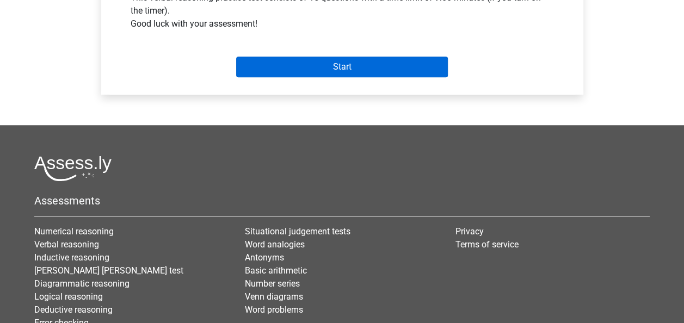
scroll to position [427, 0]
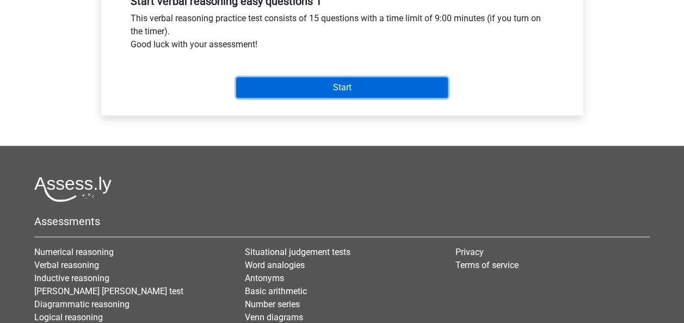
click at [354, 86] on input "Start" at bounding box center [342, 87] width 212 height 21
click at [283, 90] on input "Start" at bounding box center [342, 87] width 212 height 21
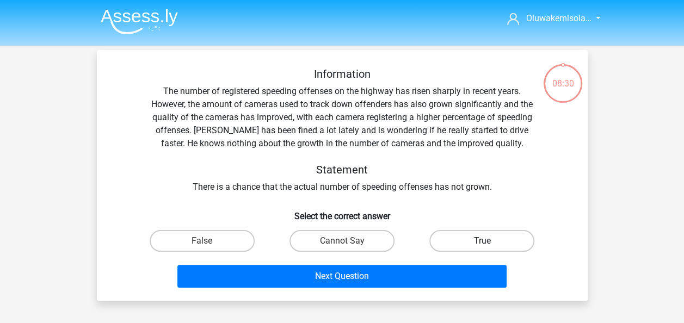
click at [487, 237] on label "True" at bounding box center [482, 241] width 105 height 22
click at [487, 241] on input "True" at bounding box center [485, 244] width 7 height 7
radio input "true"
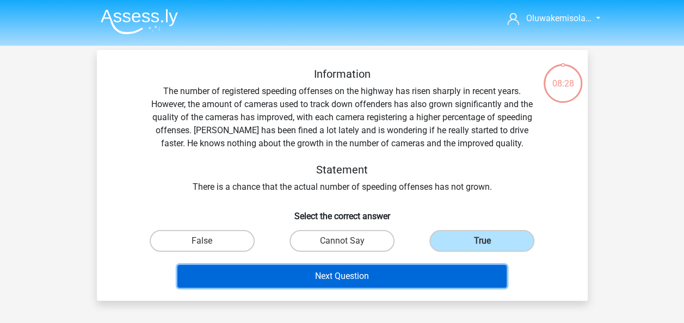
click at [439, 277] on button "Next Question" at bounding box center [341, 276] width 329 height 23
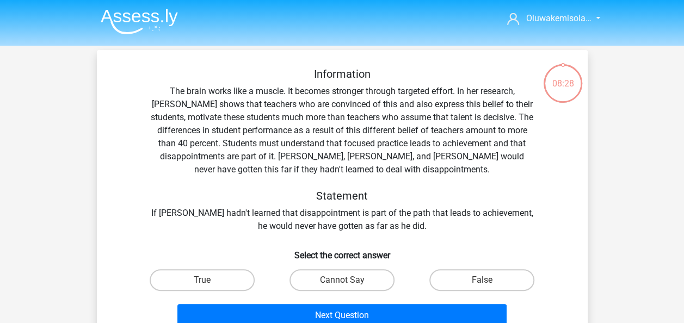
scroll to position [50, 0]
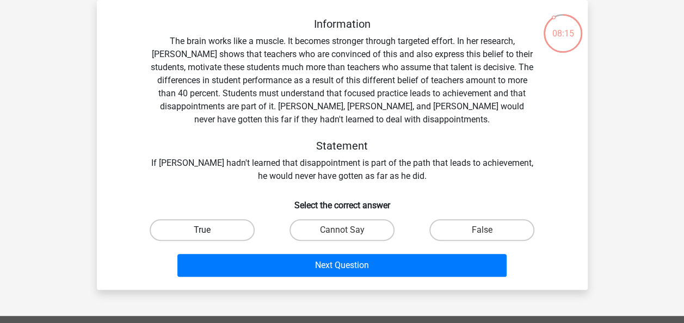
click at [224, 230] on label "True" at bounding box center [202, 230] width 105 height 22
click at [209, 230] on input "True" at bounding box center [205, 233] width 7 height 7
radio input "true"
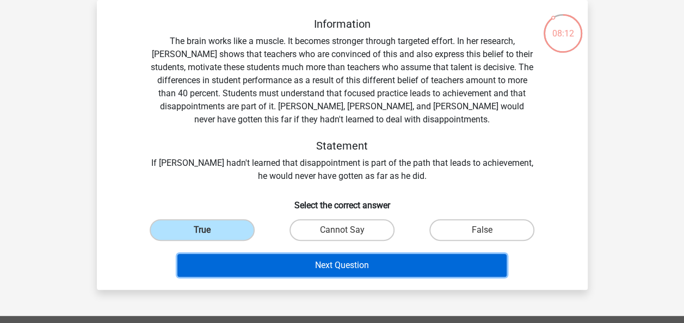
click at [319, 265] on button "Next Question" at bounding box center [341, 265] width 329 height 23
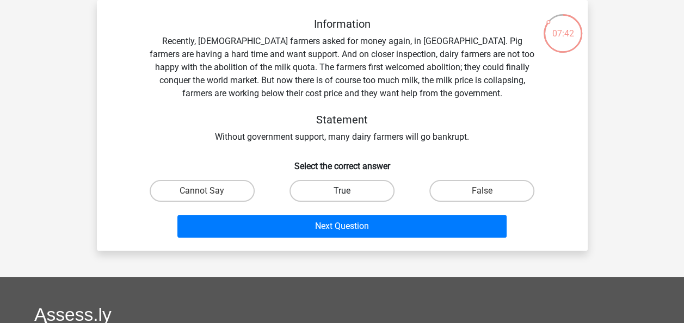
click at [349, 192] on label "True" at bounding box center [342, 191] width 105 height 22
click at [349, 192] on input "True" at bounding box center [345, 194] width 7 height 7
radio input "true"
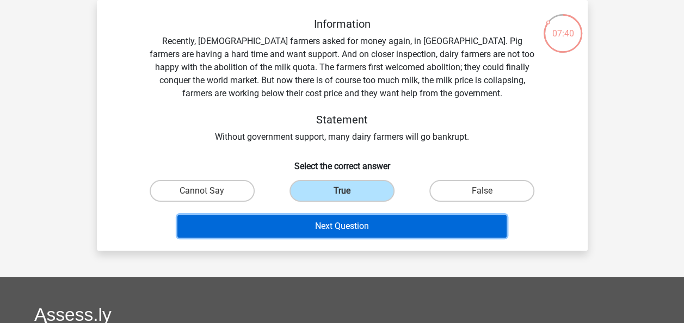
click at [347, 222] on button "Next Question" at bounding box center [341, 226] width 329 height 23
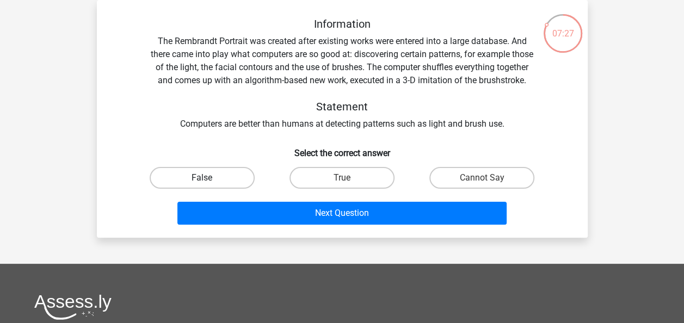
click at [232, 189] on label "False" at bounding box center [202, 178] width 105 height 22
click at [209, 185] on input "False" at bounding box center [205, 181] width 7 height 7
radio input "true"
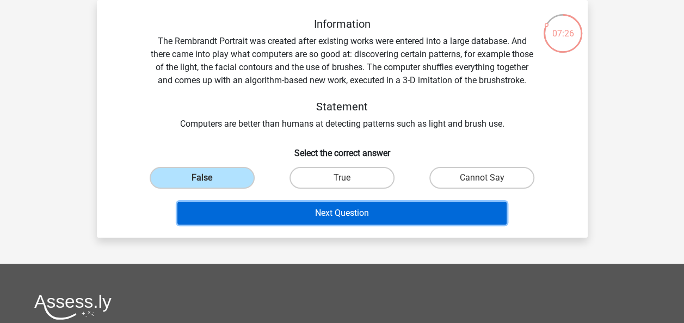
click at [254, 225] on button "Next Question" at bounding box center [341, 213] width 329 height 23
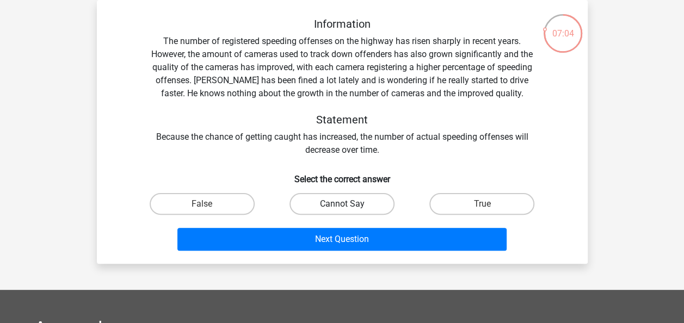
click at [332, 194] on label "Cannot Say" at bounding box center [342, 204] width 105 height 22
click at [342, 204] on input "Cannot Say" at bounding box center [345, 207] width 7 height 7
radio input "true"
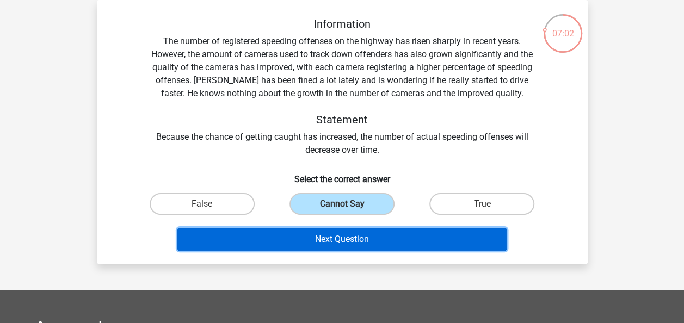
click at [332, 237] on button "Next Question" at bounding box center [341, 239] width 329 height 23
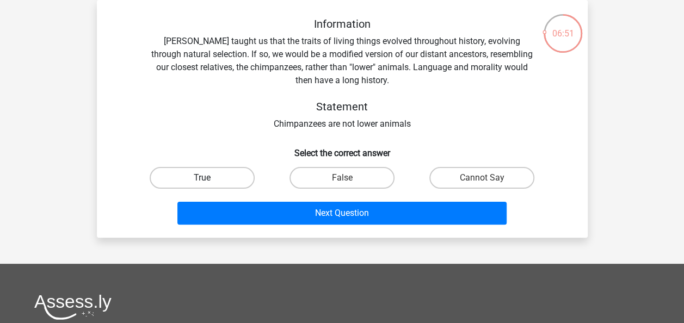
click at [223, 185] on label "True" at bounding box center [202, 178] width 105 height 22
click at [209, 185] on input "True" at bounding box center [205, 181] width 7 height 7
radio input "true"
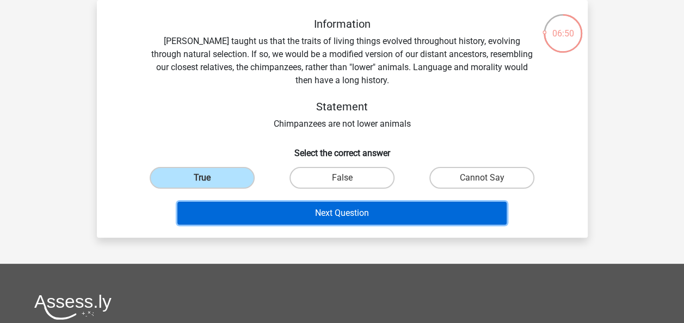
click at [253, 210] on button "Next Question" at bounding box center [341, 213] width 329 height 23
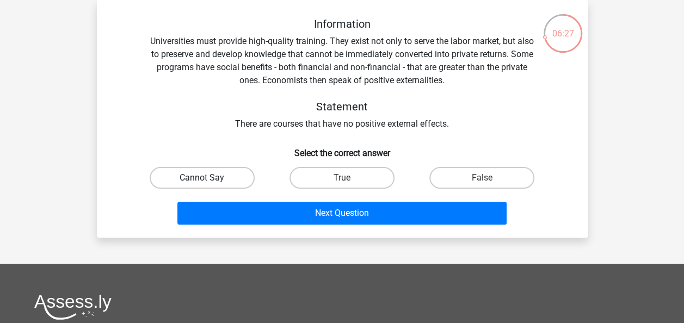
click at [198, 177] on label "Cannot Say" at bounding box center [202, 178] width 105 height 22
click at [202, 178] on input "Cannot Say" at bounding box center [205, 181] width 7 height 7
radio input "true"
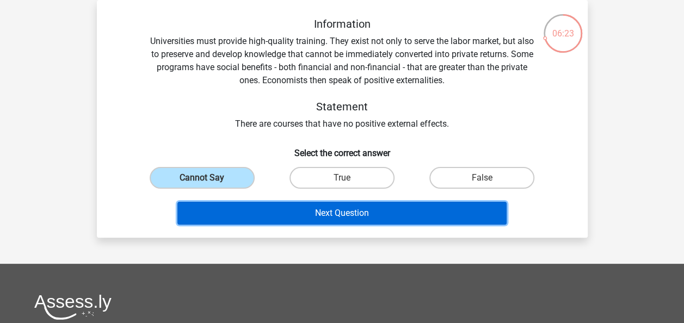
click at [293, 216] on button "Next Question" at bounding box center [341, 213] width 329 height 23
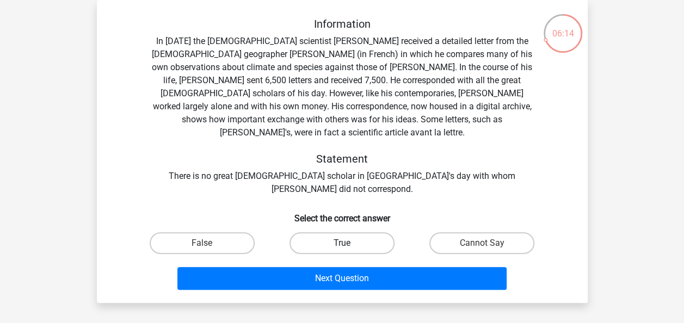
click at [310, 232] on label "True" at bounding box center [342, 243] width 105 height 22
click at [342, 243] on input "True" at bounding box center [345, 246] width 7 height 7
radio input "true"
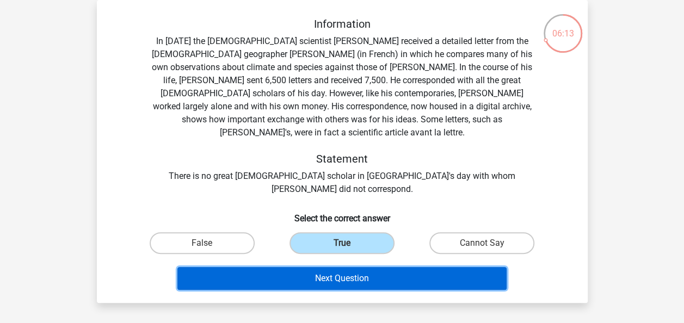
click at [318, 267] on button "Next Question" at bounding box center [341, 278] width 329 height 23
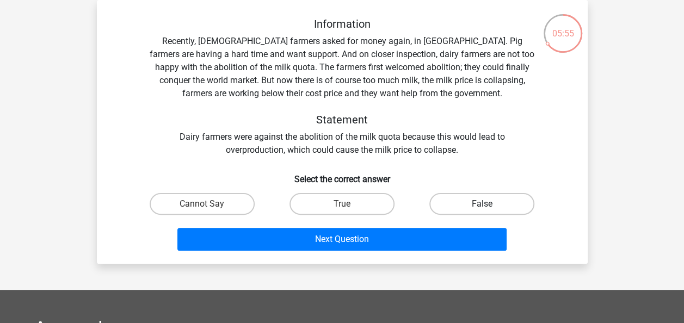
click at [454, 203] on label "False" at bounding box center [482, 204] width 105 height 22
click at [482, 204] on input "False" at bounding box center [485, 207] width 7 height 7
radio input "true"
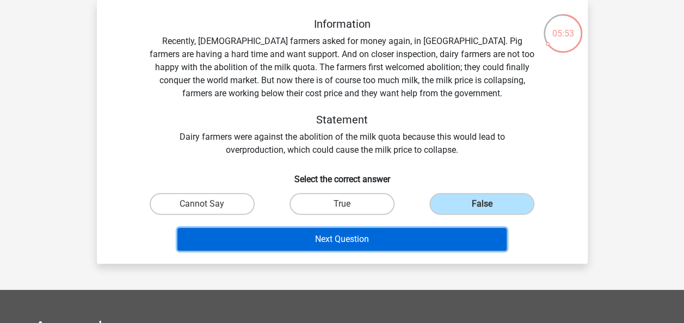
click at [437, 240] on button "Next Question" at bounding box center [341, 239] width 329 height 23
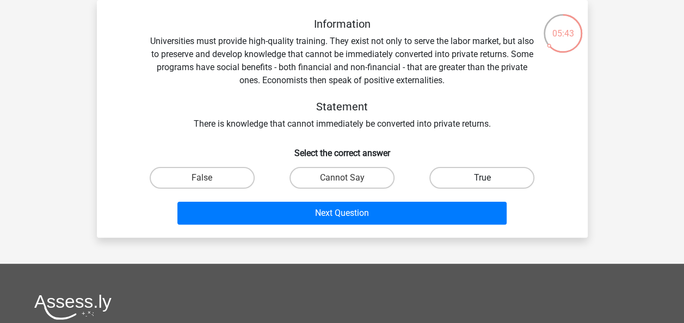
click at [472, 177] on label "True" at bounding box center [482, 178] width 105 height 22
click at [482, 178] on input "True" at bounding box center [485, 181] width 7 height 7
radio input "true"
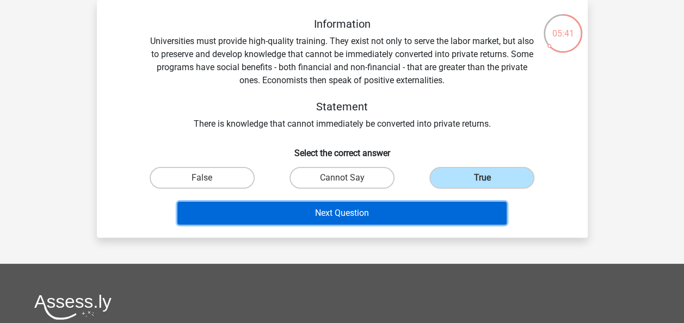
click at [438, 221] on button "Next Question" at bounding box center [341, 213] width 329 height 23
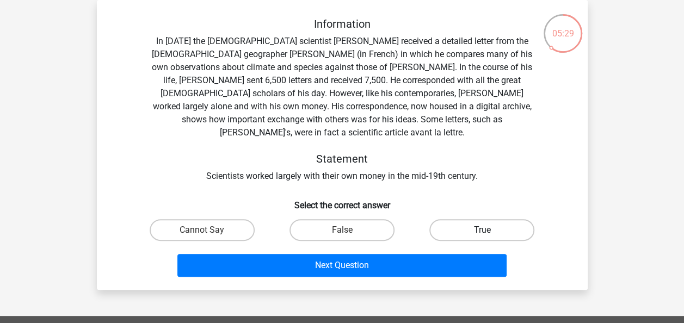
click at [447, 219] on label "True" at bounding box center [482, 230] width 105 height 22
click at [482, 230] on input "True" at bounding box center [485, 233] width 7 height 7
radio input "true"
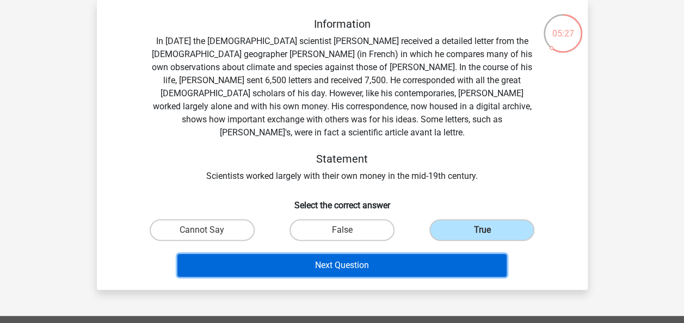
click at [438, 254] on button "Next Question" at bounding box center [341, 265] width 329 height 23
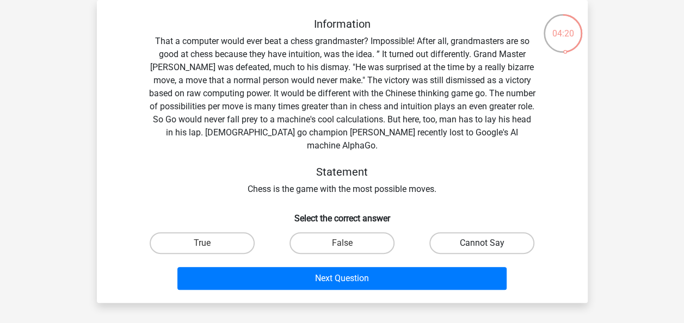
click at [448, 232] on label "Cannot Say" at bounding box center [482, 243] width 105 height 22
click at [482, 243] on input "Cannot Say" at bounding box center [485, 246] width 7 height 7
radio input "true"
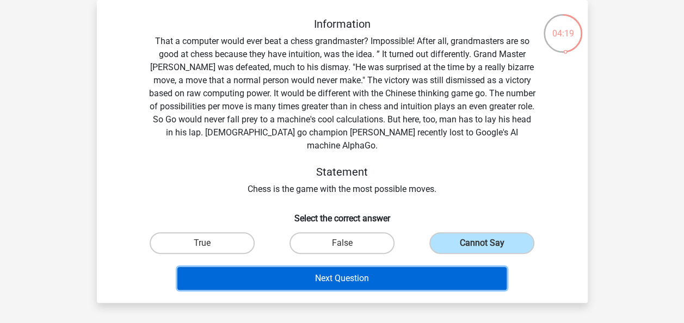
click at [426, 267] on button "Next Question" at bounding box center [341, 278] width 329 height 23
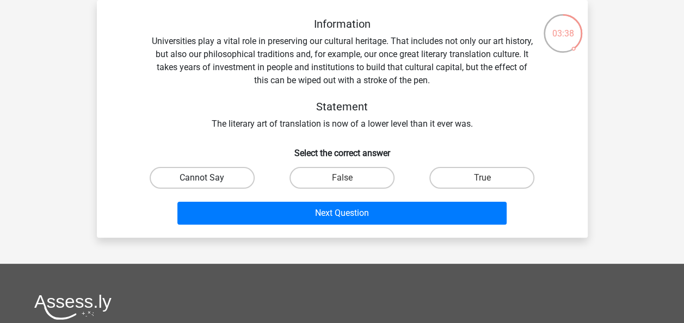
click at [208, 177] on label "Cannot Say" at bounding box center [202, 178] width 105 height 22
click at [208, 178] on input "Cannot Say" at bounding box center [205, 181] width 7 height 7
radio input "true"
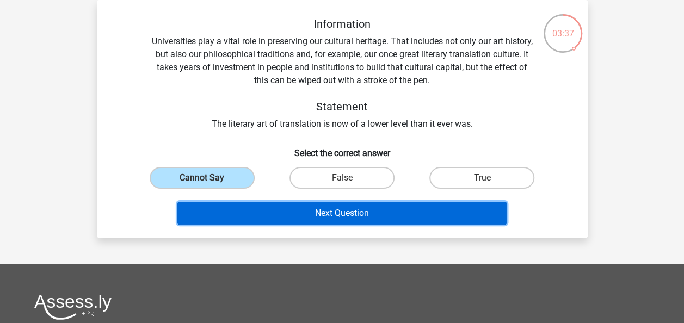
click at [259, 210] on button "Next Question" at bounding box center [341, 213] width 329 height 23
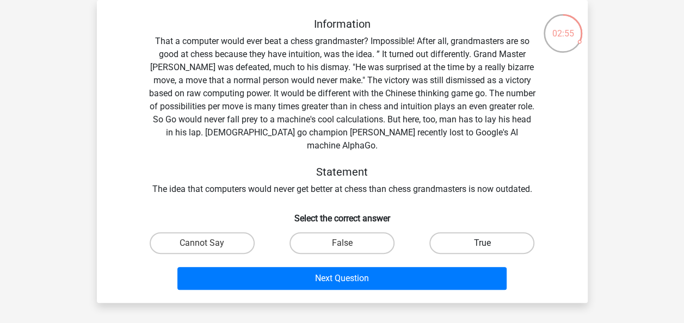
click at [453, 232] on label "True" at bounding box center [482, 243] width 105 height 22
click at [482, 243] on input "True" at bounding box center [485, 246] width 7 height 7
radio input "true"
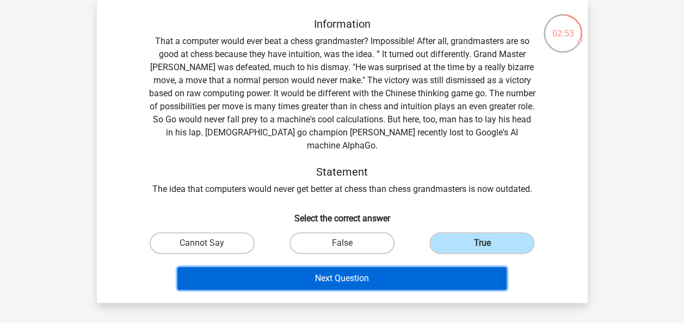
click at [424, 268] on button "Next Question" at bounding box center [341, 278] width 329 height 23
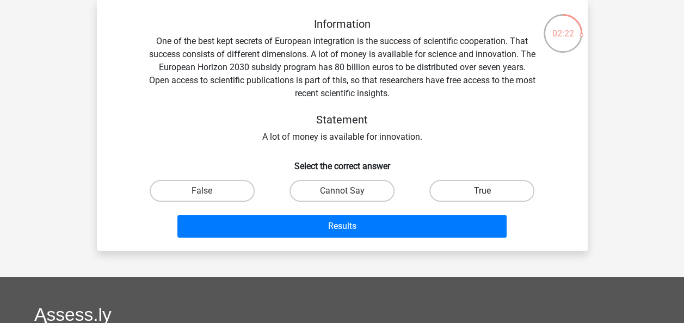
click at [440, 189] on label "True" at bounding box center [482, 191] width 105 height 22
click at [482, 191] on input "True" at bounding box center [485, 194] width 7 height 7
radio input "true"
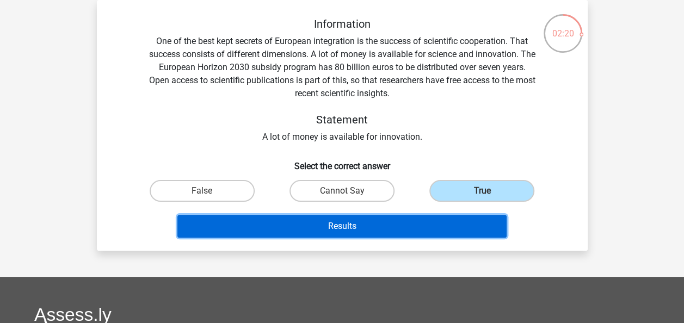
click at [412, 230] on button "Results" at bounding box center [341, 226] width 329 height 23
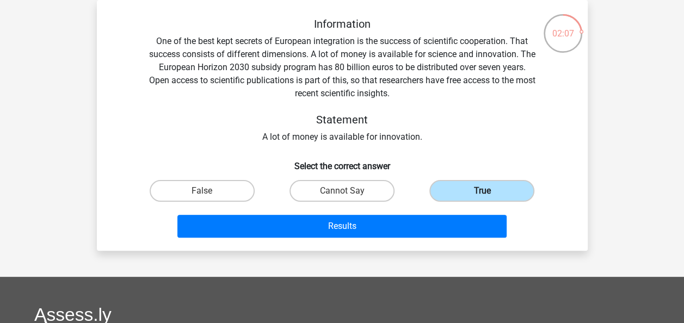
click at [456, 193] on label "True" at bounding box center [482, 191] width 105 height 22
click at [482, 193] on input "True" at bounding box center [485, 194] width 7 height 7
click at [470, 195] on label "True" at bounding box center [482, 191] width 105 height 22
click at [482, 195] on input "True" at bounding box center [485, 194] width 7 height 7
click at [348, 191] on label "Cannot Say" at bounding box center [342, 191] width 105 height 22
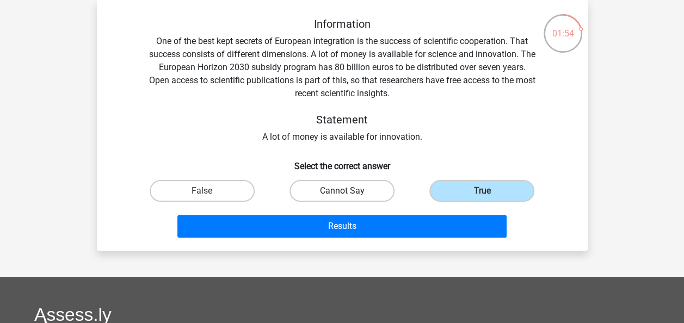
click at [348, 191] on input "Cannot Say" at bounding box center [345, 194] width 7 height 7
radio input "true"
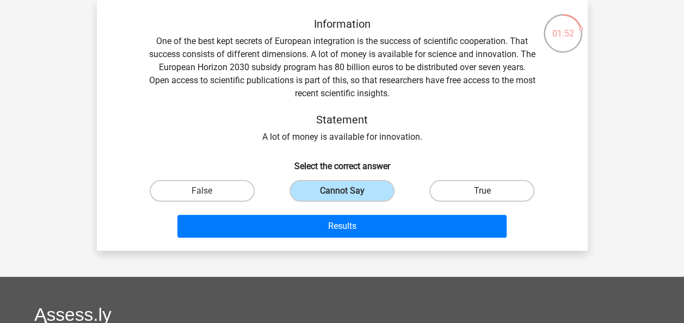
click at [451, 194] on label "True" at bounding box center [482, 191] width 105 height 22
click at [482, 194] on input "True" at bounding box center [485, 194] width 7 height 7
radio input "true"
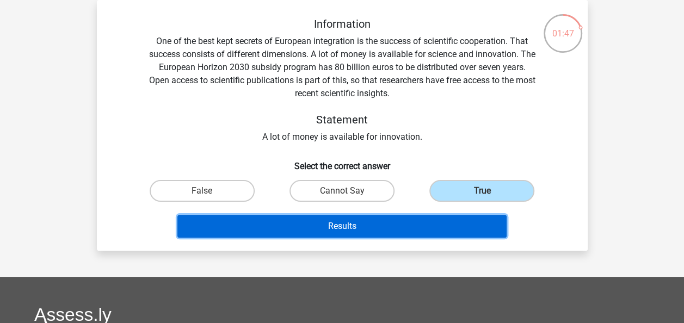
click at [453, 225] on button "Results" at bounding box center [341, 226] width 329 height 23
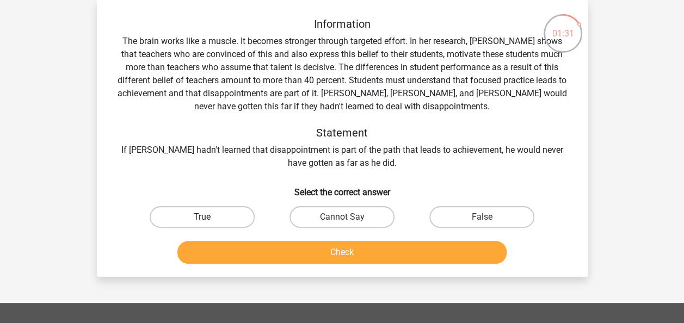
click at [211, 217] on label "True" at bounding box center [202, 217] width 105 height 22
click at [209, 217] on input "True" at bounding box center [205, 220] width 7 height 7
radio input "true"
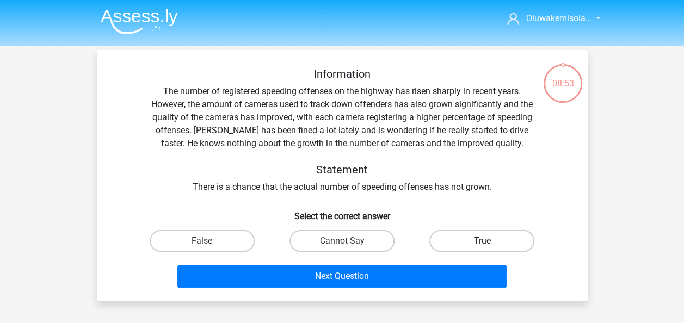
click at [473, 237] on label "True" at bounding box center [482, 241] width 105 height 22
click at [482, 241] on input "True" at bounding box center [485, 244] width 7 height 7
radio input "true"
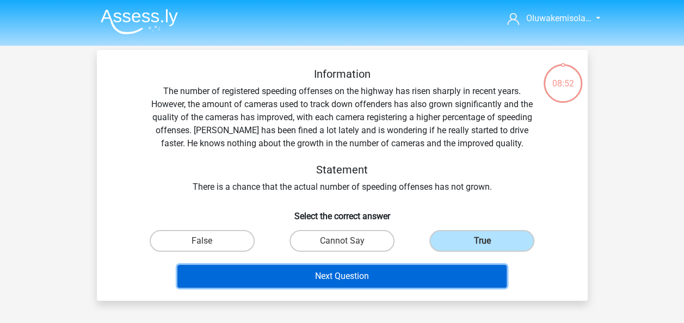
click at [433, 279] on button "Next Question" at bounding box center [341, 276] width 329 height 23
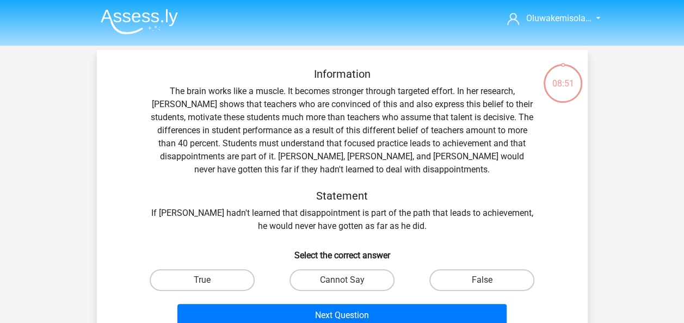
scroll to position [50, 0]
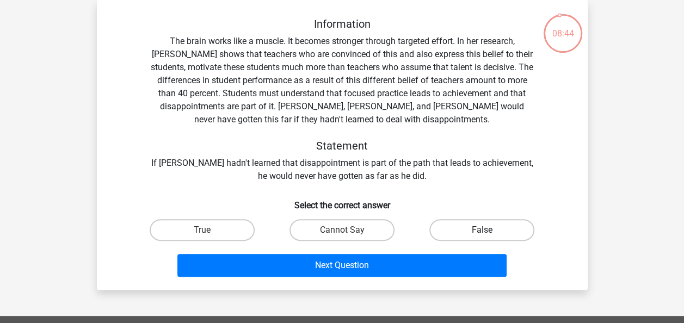
click at [463, 230] on label "False" at bounding box center [482, 230] width 105 height 22
click at [482, 230] on input "False" at bounding box center [485, 233] width 7 height 7
radio input "true"
click at [209, 233] on label "True" at bounding box center [202, 230] width 105 height 22
click at [209, 233] on input "True" at bounding box center [205, 233] width 7 height 7
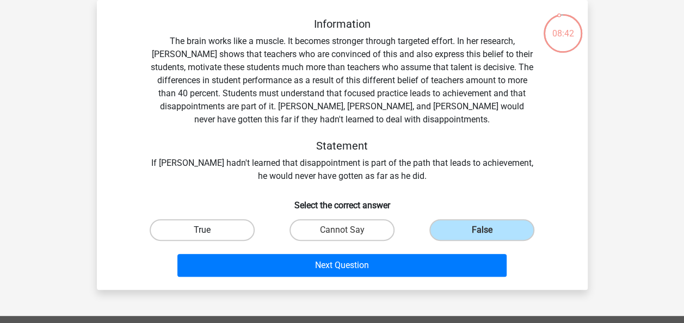
radio input "true"
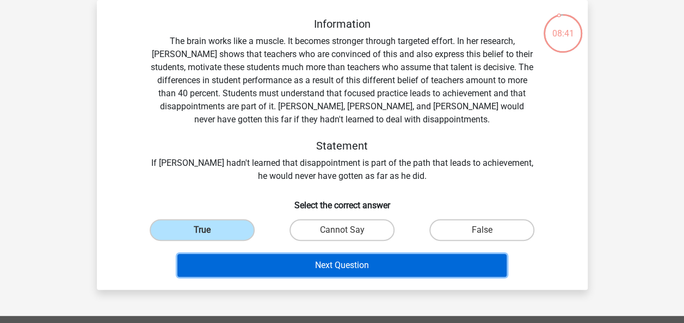
click at [275, 265] on button "Next Question" at bounding box center [341, 265] width 329 height 23
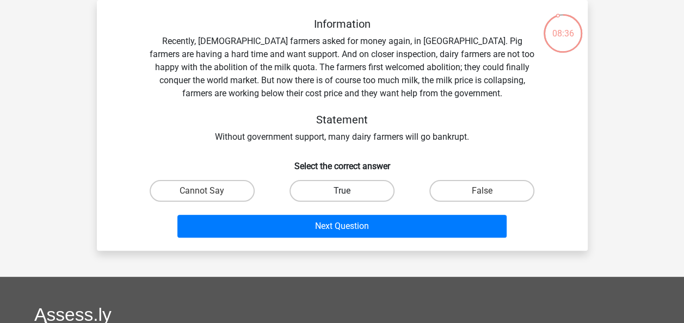
click at [352, 191] on label "True" at bounding box center [342, 191] width 105 height 22
click at [349, 191] on input "True" at bounding box center [345, 194] width 7 height 7
radio input "true"
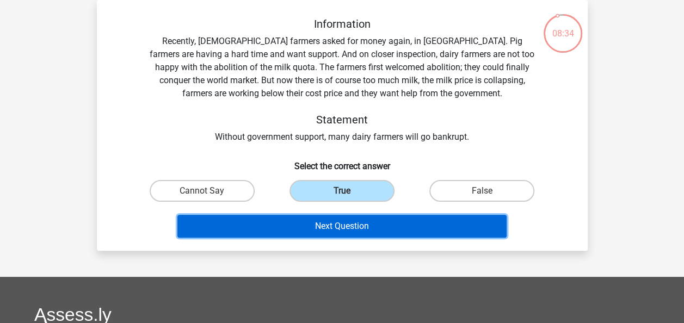
click at [352, 223] on button "Next Question" at bounding box center [341, 226] width 329 height 23
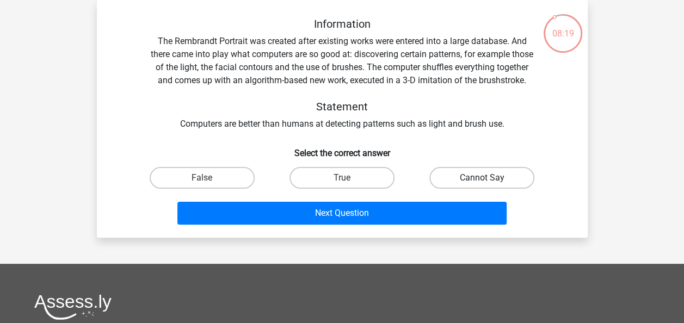
click at [453, 189] on label "Cannot Say" at bounding box center [482, 178] width 105 height 22
click at [482, 185] on input "Cannot Say" at bounding box center [485, 181] width 7 height 7
radio input "true"
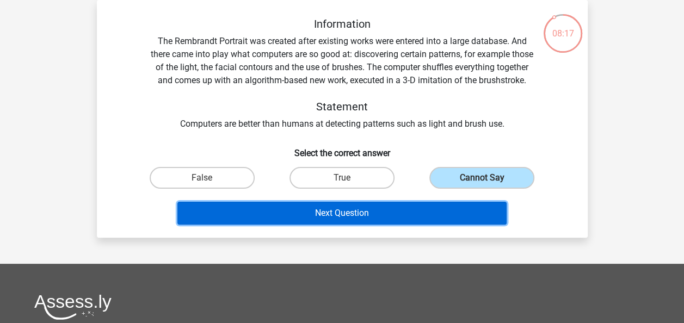
click at [438, 224] on button "Next Question" at bounding box center [341, 213] width 329 height 23
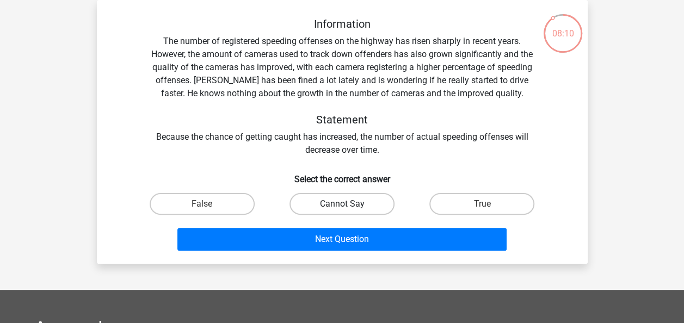
click at [348, 199] on label "Cannot Say" at bounding box center [342, 204] width 105 height 22
click at [348, 204] on input "Cannot Say" at bounding box center [345, 207] width 7 height 7
radio input "true"
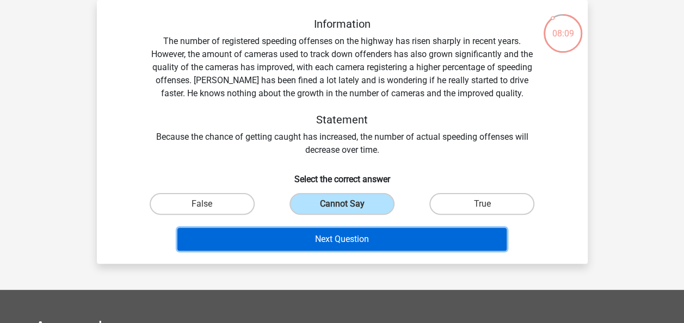
click at [351, 240] on button "Next Question" at bounding box center [341, 239] width 329 height 23
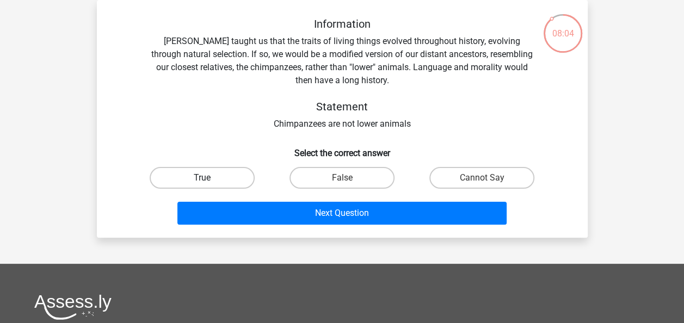
click at [230, 174] on label "True" at bounding box center [202, 178] width 105 height 22
click at [209, 178] on input "True" at bounding box center [205, 181] width 7 height 7
radio input "true"
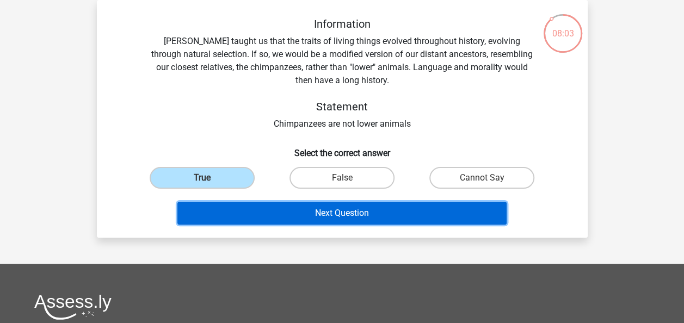
click at [249, 211] on button "Next Question" at bounding box center [341, 213] width 329 height 23
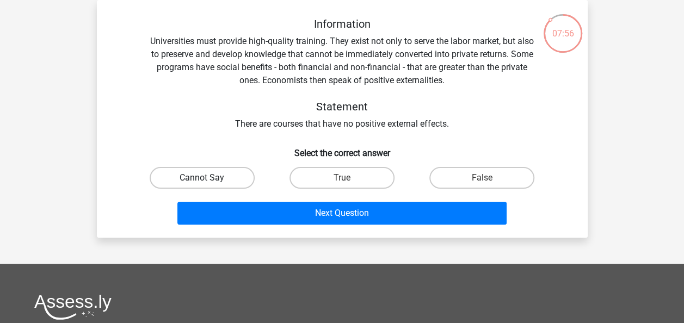
click at [210, 182] on label "Cannot Say" at bounding box center [202, 178] width 105 height 22
click at [209, 182] on input "Cannot Say" at bounding box center [205, 181] width 7 height 7
radio input "true"
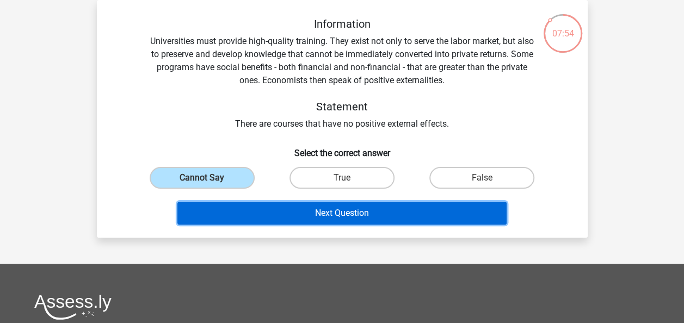
click at [268, 213] on button "Next Question" at bounding box center [341, 213] width 329 height 23
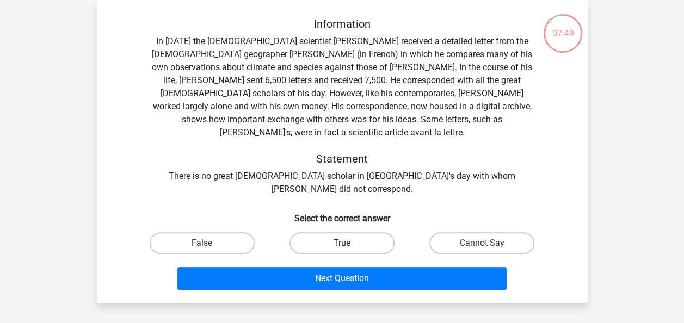
click at [338, 232] on label "True" at bounding box center [342, 243] width 105 height 22
click at [342, 243] on input "True" at bounding box center [345, 246] width 7 height 7
radio input "true"
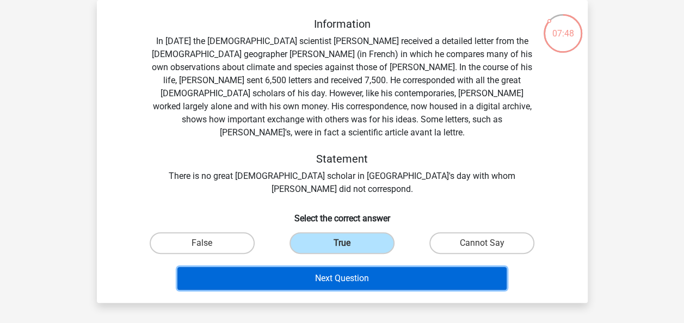
click at [346, 267] on button "Next Question" at bounding box center [341, 278] width 329 height 23
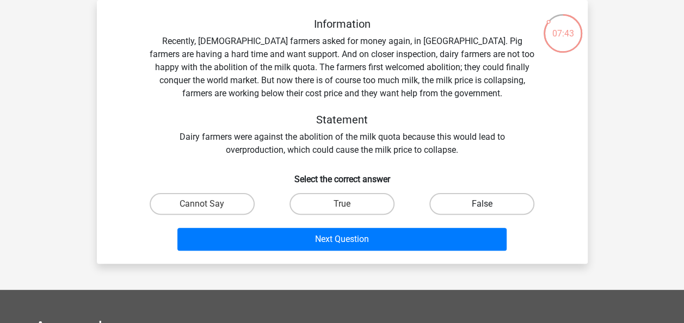
click at [453, 200] on label "False" at bounding box center [482, 204] width 105 height 22
click at [482, 204] on input "False" at bounding box center [485, 207] width 7 height 7
radio input "true"
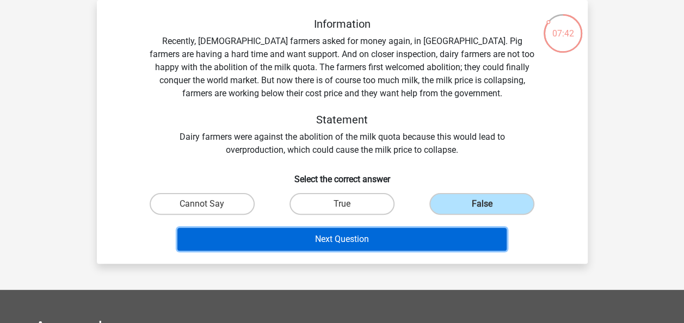
click at [446, 231] on button "Next Question" at bounding box center [341, 239] width 329 height 23
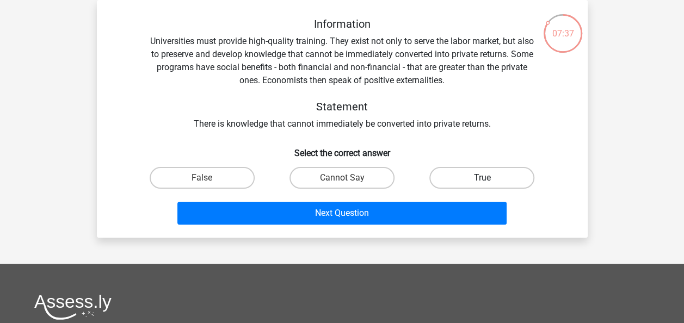
click at [473, 174] on label "True" at bounding box center [482, 178] width 105 height 22
click at [482, 178] on input "True" at bounding box center [485, 181] width 7 height 7
radio input "true"
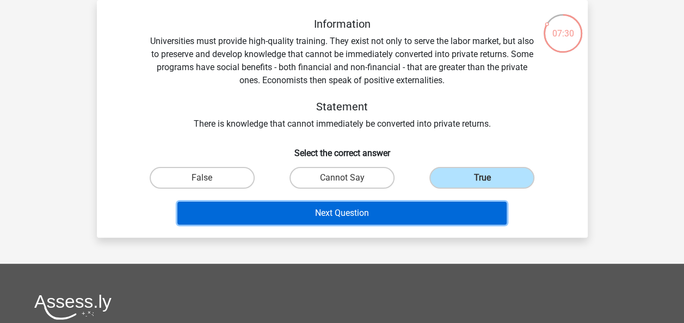
click at [452, 214] on button "Next Question" at bounding box center [341, 213] width 329 height 23
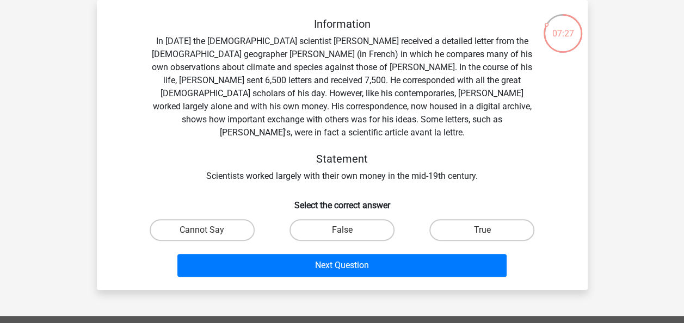
click at [452, 219] on label "True" at bounding box center [482, 230] width 105 height 22
click at [482, 230] on input "True" at bounding box center [485, 233] width 7 height 7
radio input "true"
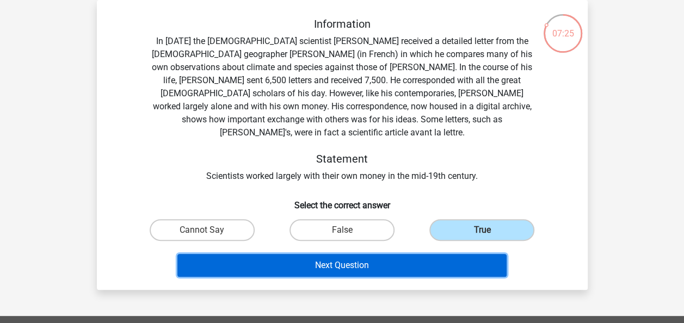
click at [443, 254] on button "Next Question" at bounding box center [341, 265] width 329 height 23
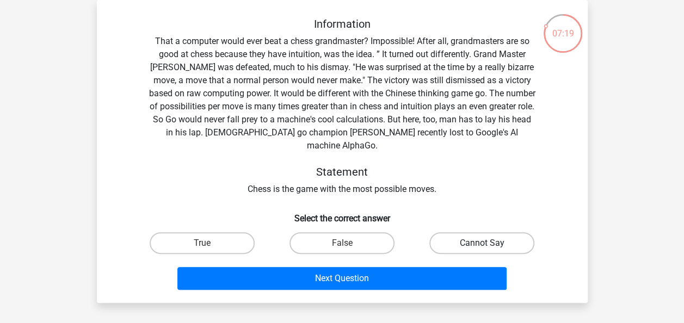
click at [468, 232] on label "Cannot Say" at bounding box center [482, 243] width 105 height 22
click at [482, 243] on input "Cannot Say" at bounding box center [485, 246] width 7 height 7
radio input "true"
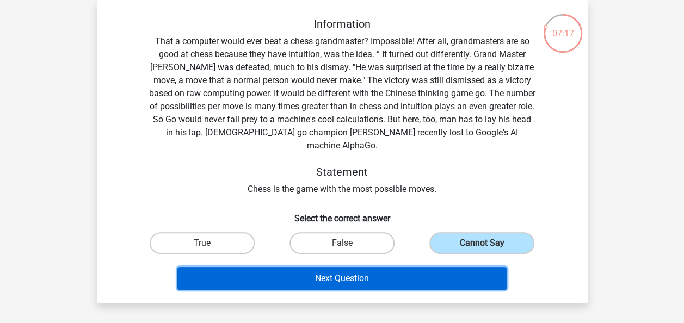
click at [453, 267] on button "Next Question" at bounding box center [341, 278] width 329 height 23
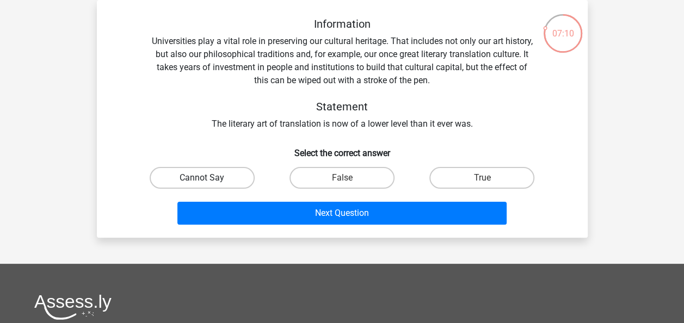
click at [212, 175] on label "Cannot Say" at bounding box center [202, 178] width 105 height 22
click at [209, 178] on input "Cannot Say" at bounding box center [205, 181] width 7 height 7
radio input "true"
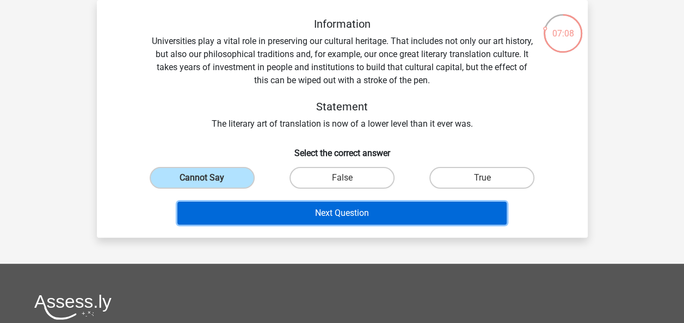
click at [257, 211] on button "Next Question" at bounding box center [341, 213] width 329 height 23
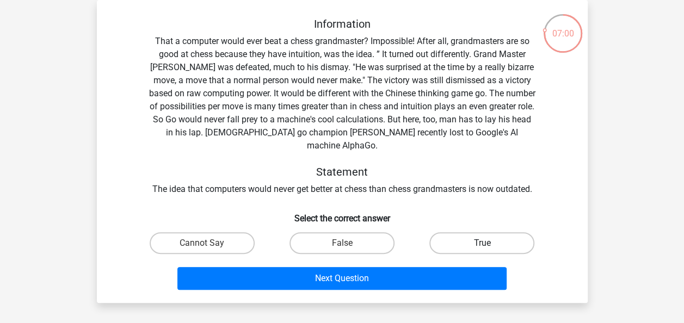
click at [449, 232] on label "True" at bounding box center [482, 243] width 105 height 22
click at [482, 243] on input "True" at bounding box center [485, 246] width 7 height 7
radio input "true"
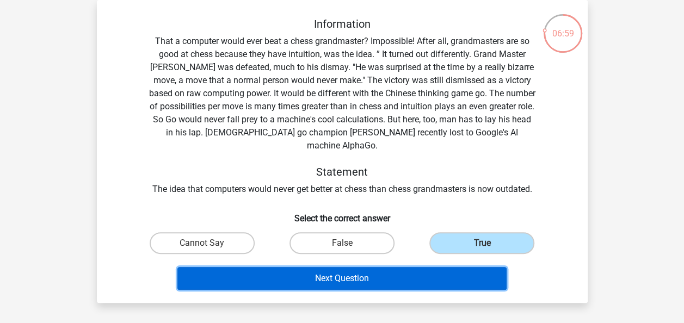
click at [424, 269] on button "Next Question" at bounding box center [341, 278] width 329 height 23
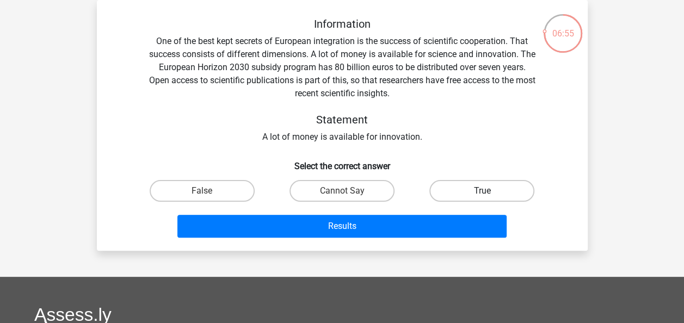
click at [468, 192] on label "True" at bounding box center [482, 191] width 105 height 22
click at [482, 192] on input "True" at bounding box center [485, 194] width 7 height 7
radio input "true"
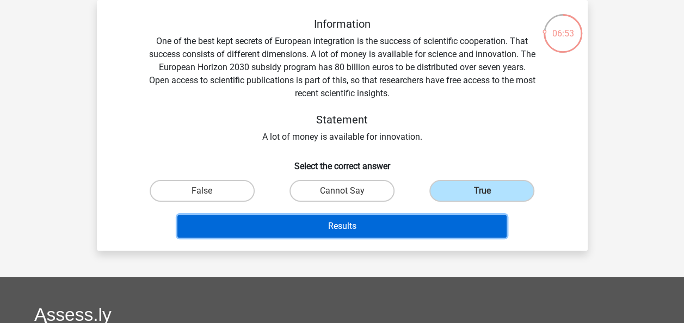
click at [452, 220] on button "Results" at bounding box center [341, 226] width 329 height 23
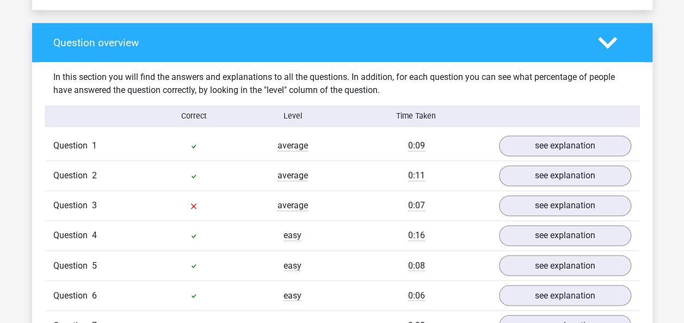
scroll to position [806, 0]
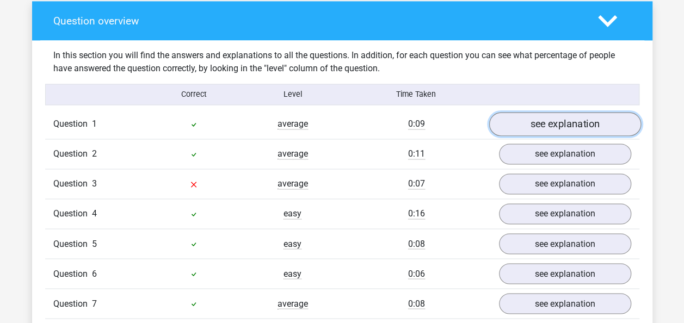
click at [563, 124] on link "see explanation" at bounding box center [565, 125] width 152 height 24
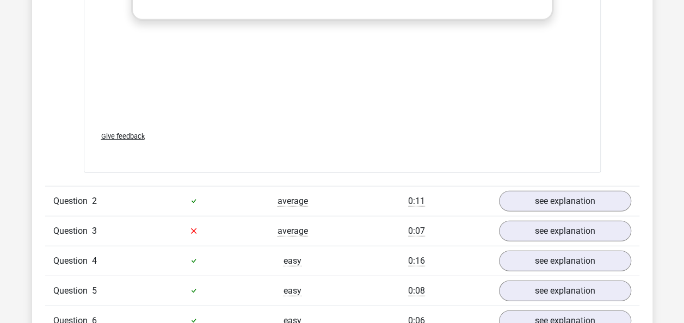
scroll to position [1372, 0]
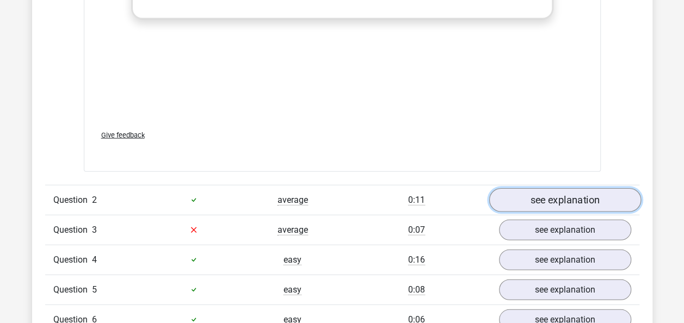
click at [597, 197] on link "see explanation" at bounding box center [565, 200] width 152 height 24
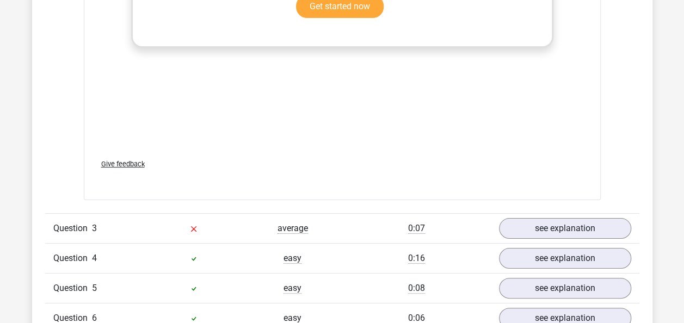
scroll to position [2047, 0]
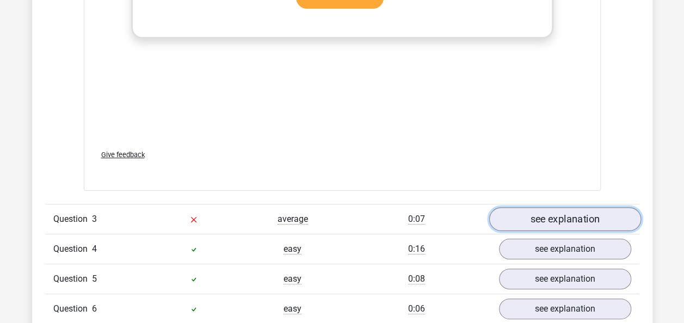
click at [589, 207] on link "see explanation" at bounding box center [565, 219] width 152 height 24
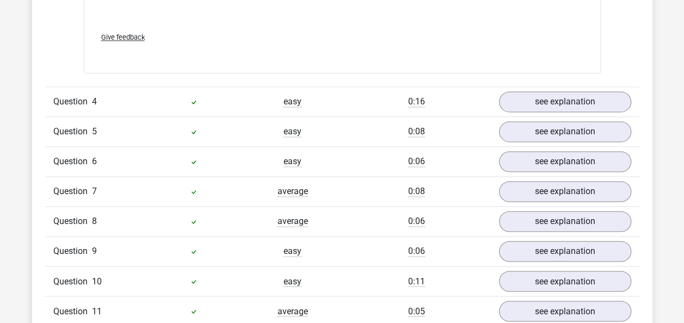
scroll to position [2809, 0]
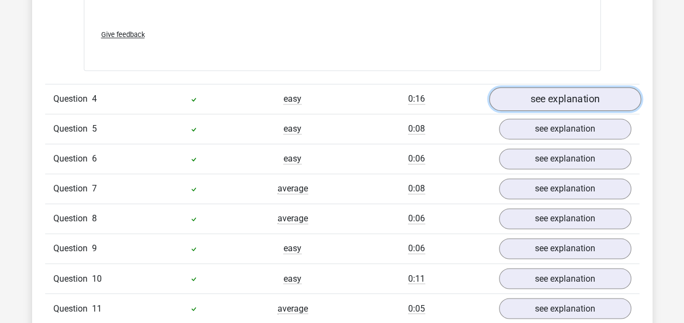
click at [578, 87] on link "see explanation" at bounding box center [565, 99] width 152 height 24
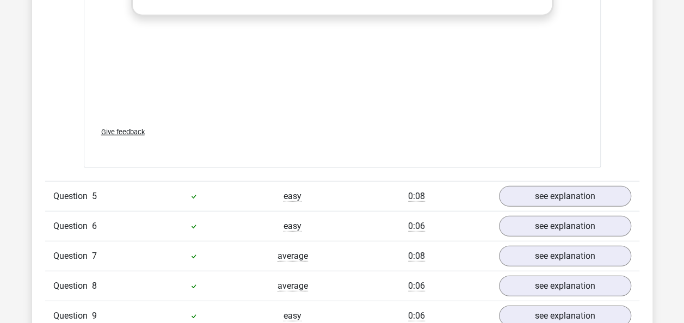
scroll to position [3375, 0]
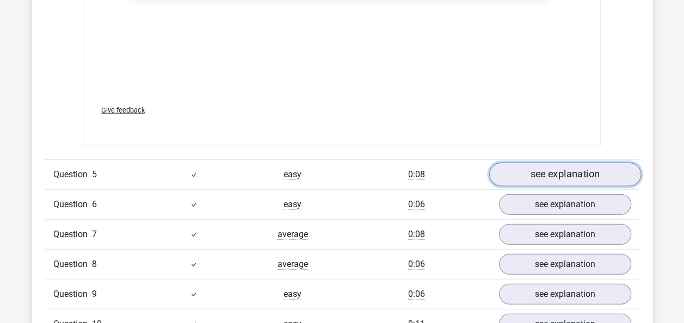
click at [549, 163] on link "see explanation" at bounding box center [565, 175] width 152 height 24
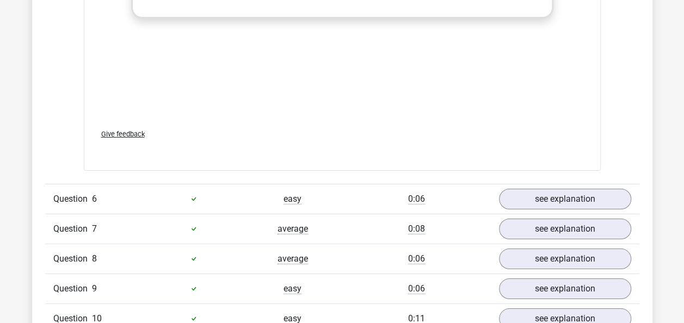
scroll to position [4007, 0]
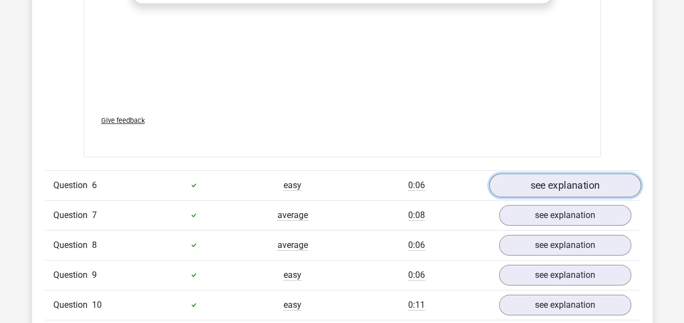
click at [551, 174] on link "see explanation" at bounding box center [565, 186] width 152 height 24
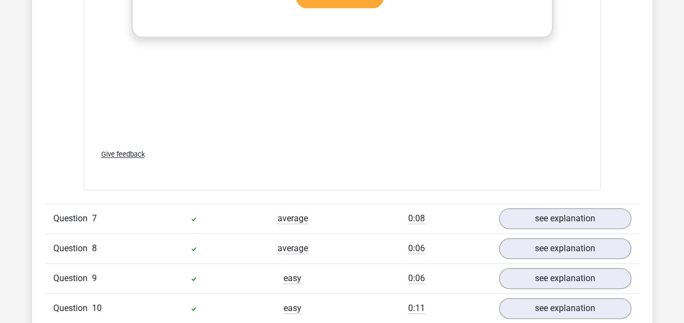
scroll to position [4660, 0]
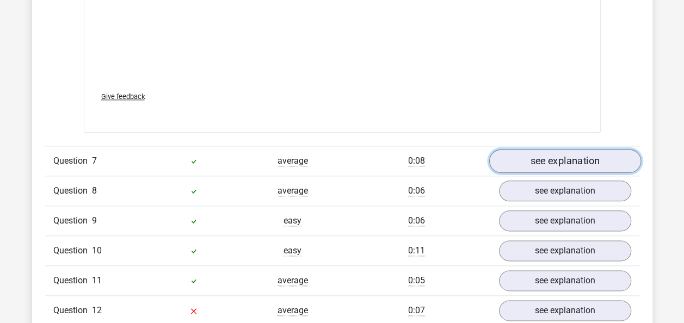
click at [560, 149] on link "see explanation" at bounding box center [565, 161] width 152 height 24
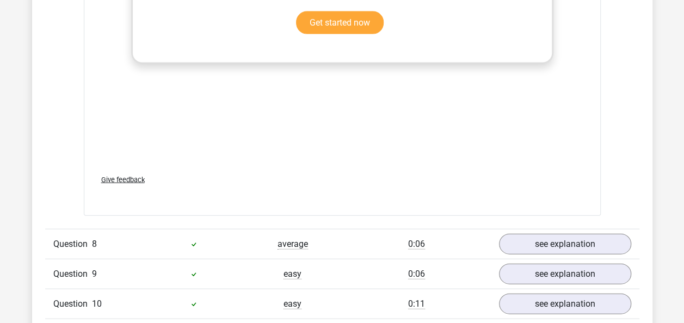
scroll to position [5226, 0]
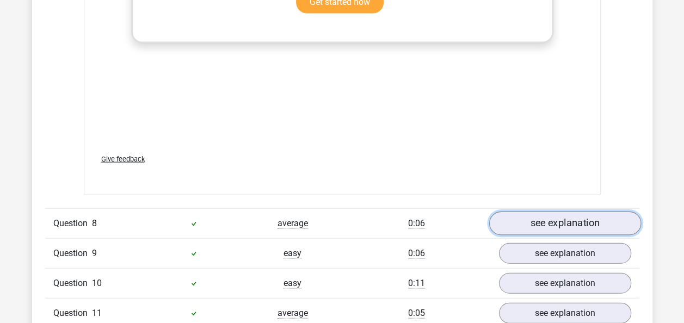
click at [551, 212] on link "see explanation" at bounding box center [565, 224] width 152 height 24
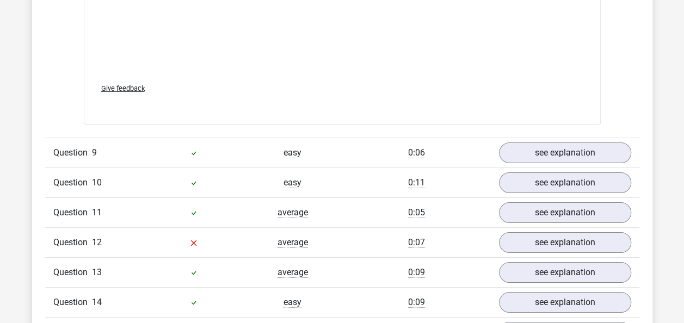
scroll to position [6010, 0]
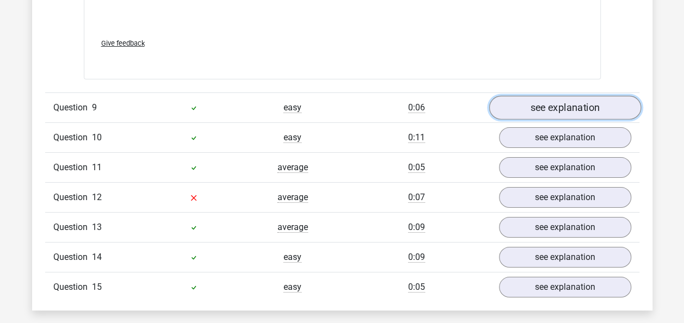
click at [555, 96] on link "see explanation" at bounding box center [565, 108] width 152 height 24
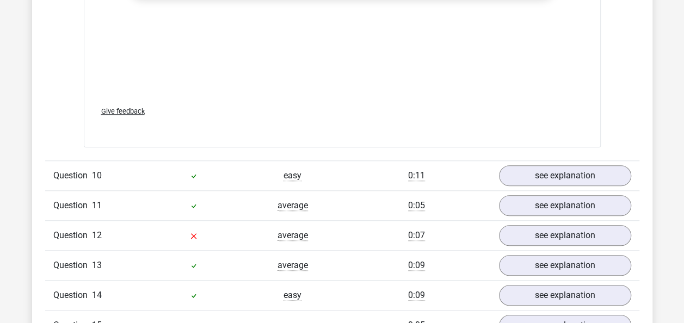
scroll to position [6642, 0]
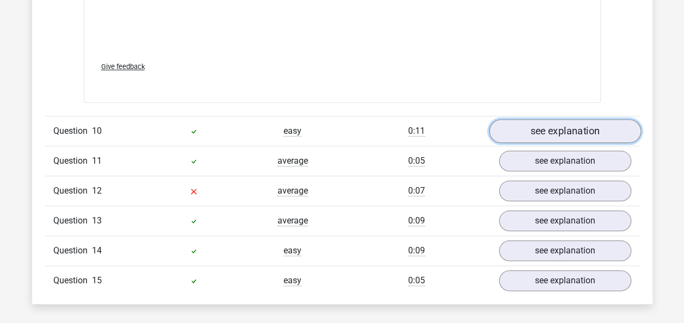
click at [571, 120] on link "see explanation" at bounding box center [565, 132] width 152 height 24
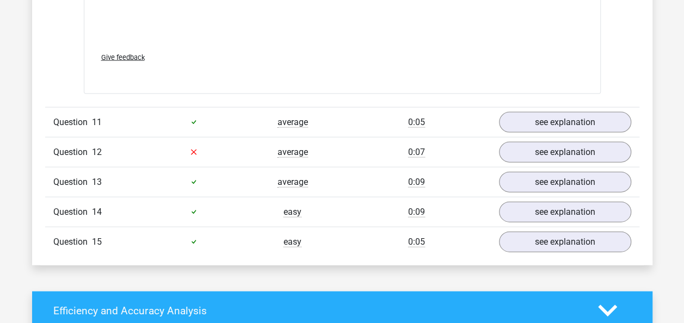
scroll to position [7295, 0]
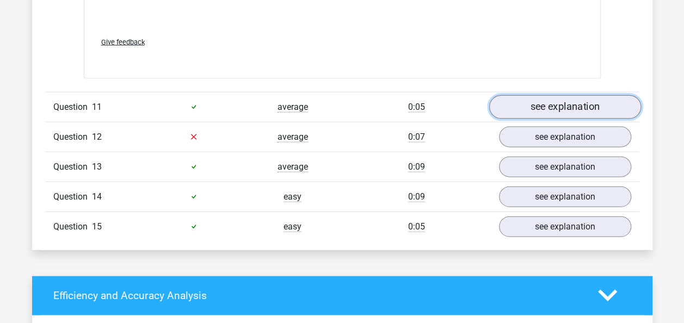
click at [580, 95] on link "see explanation" at bounding box center [565, 107] width 152 height 24
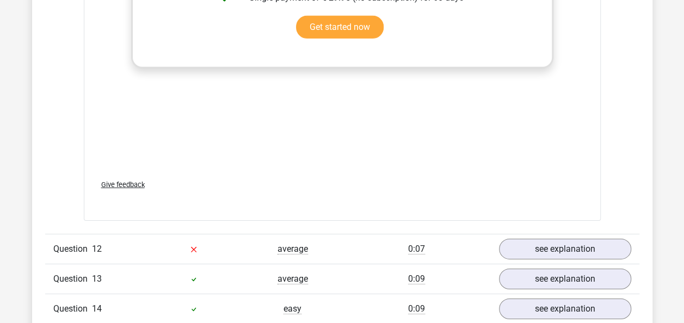
scroll to position [7926, 0]
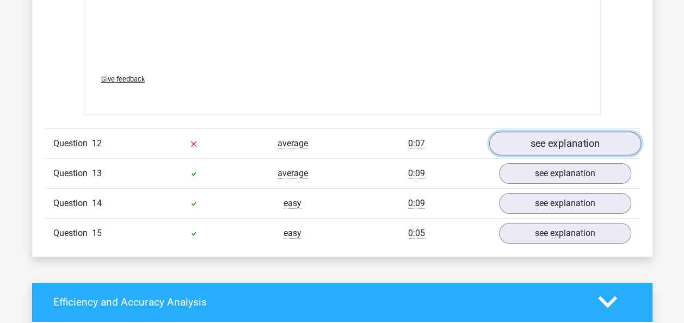
click at [571, 132] on link "see explanation" at bounding box center [565, 144] width 152 height 24
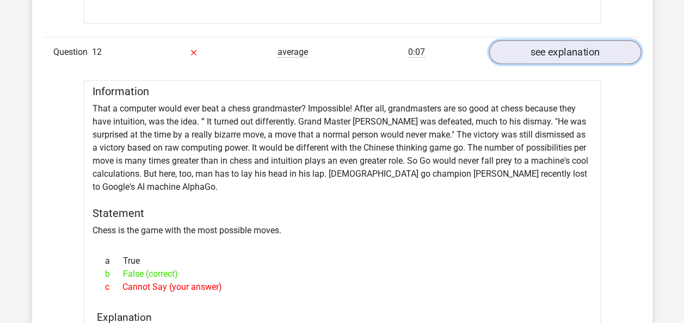
scroll to position [7992, 0]
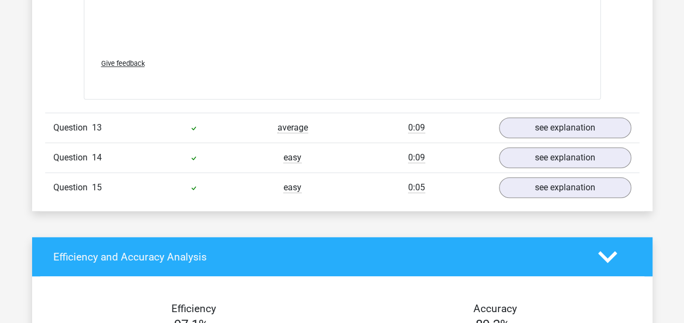
scroll to position [8601, 0]
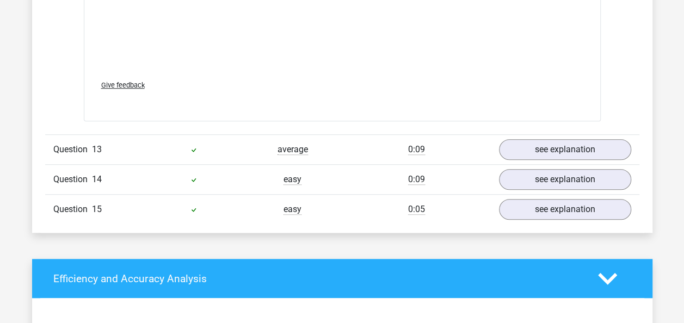
click at [571, 134] on div "Question 13 average 0:09 see explanation" at bounding box center [342, 149] width 594 height 30
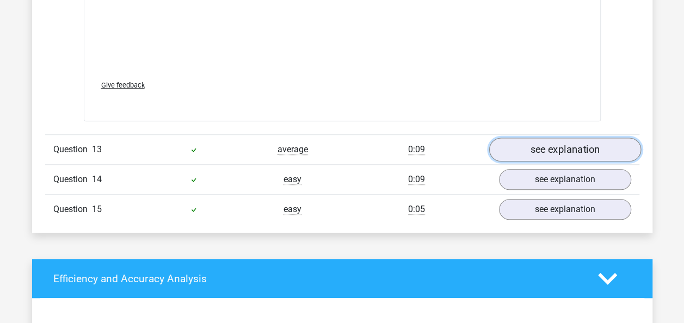
click at [562, 138] on link "see explanation" at bounding box center [565, 150] width 152 height 24
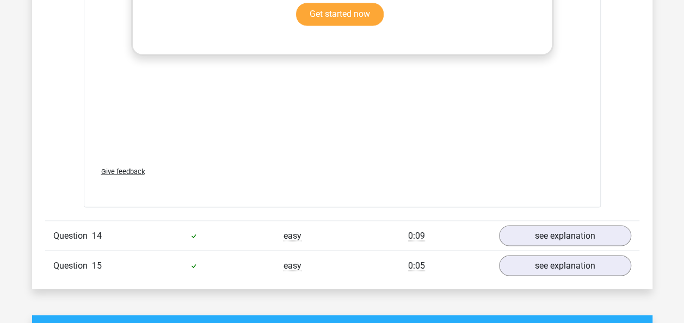
scroll to position [9233, 0]
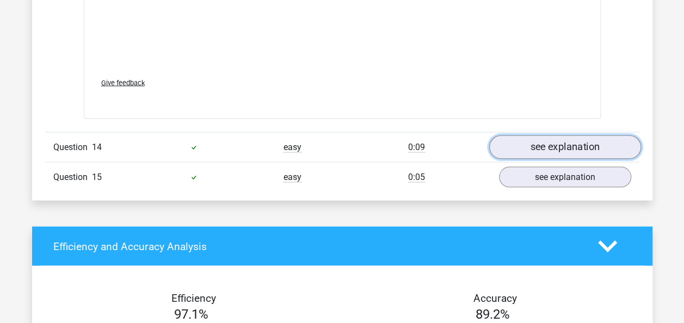
click at [563, 135] on link "see explanation" at bounding box center [565, 147] width 152 height 24
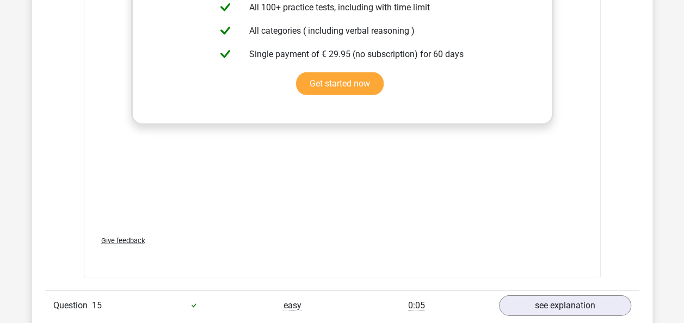
scroll to position [9799, 0]
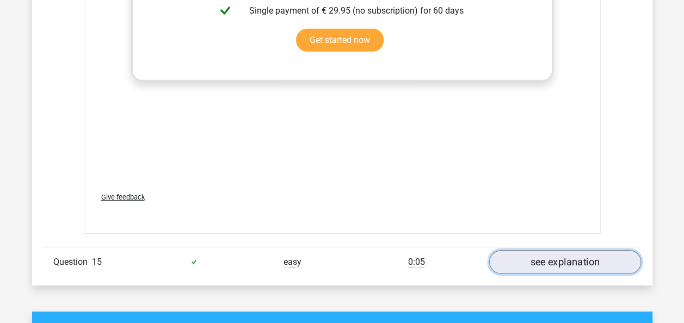
click at [571, 250] on link "see explanation" at bounding box center [565, 262] width 152 height 24
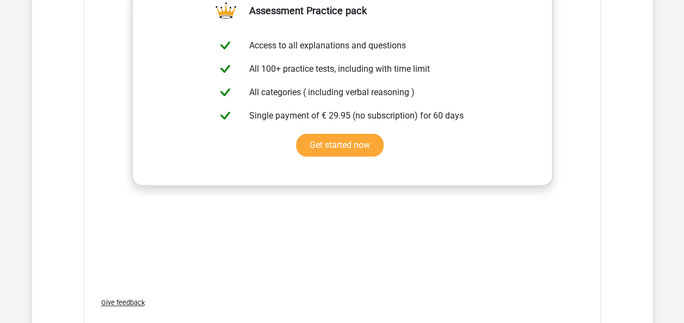
scroll to position [10319, 0]
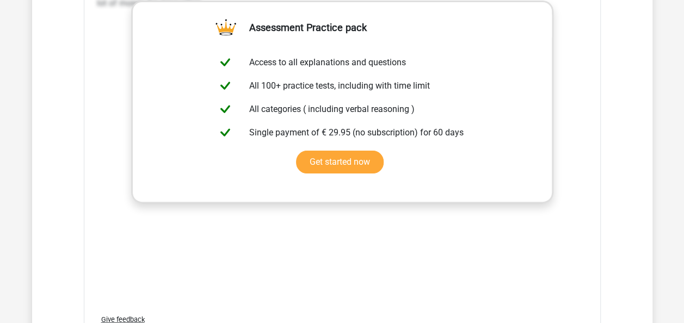
click at [526, 225] on div "True. A lot of money is available for science and innovation, the word 'and' me…" at bounding box center [342, 142] width 491 height 327
